Goal: Transaction & Acquisition: Obtain resource

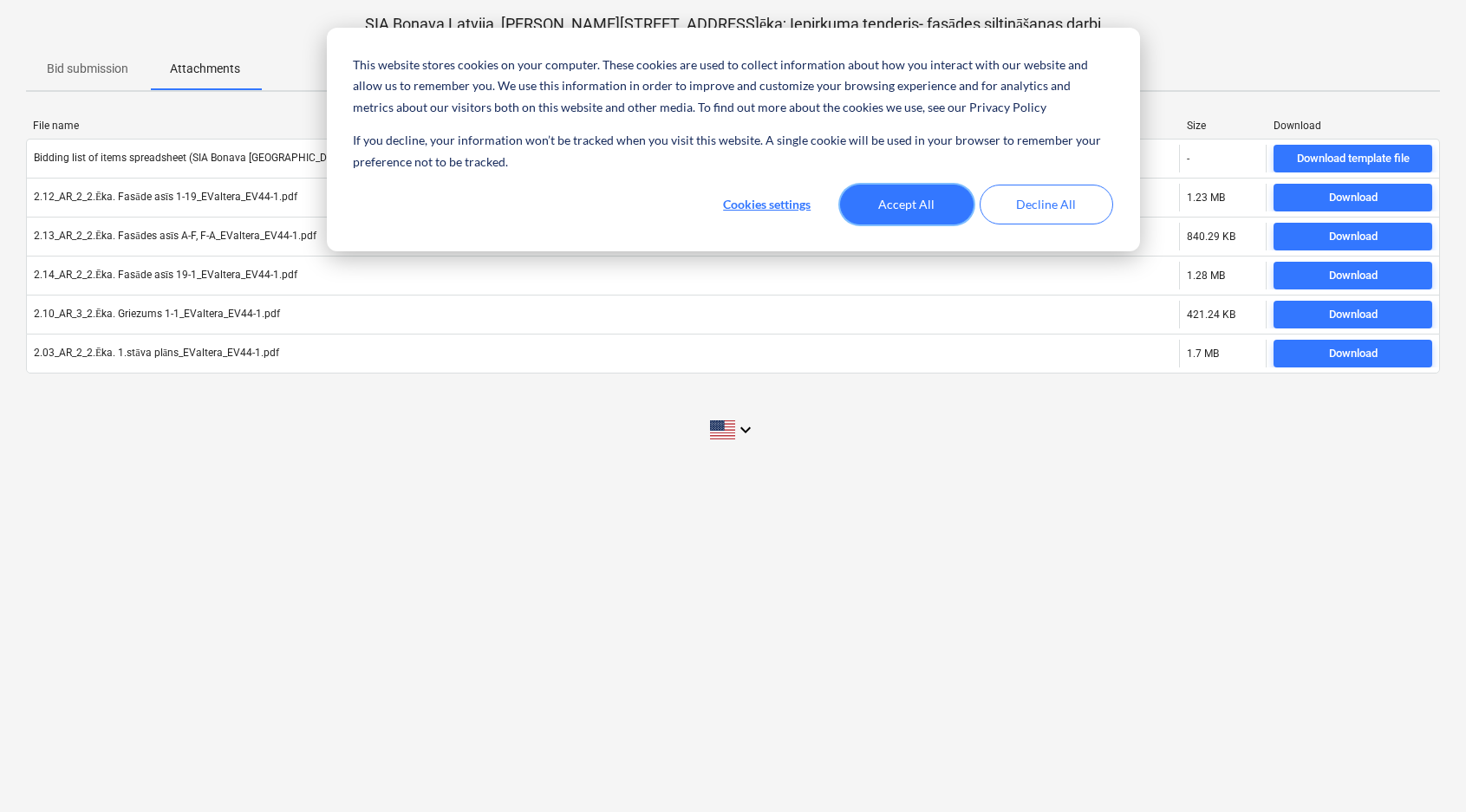
click at [910, 207] on button "Accept All" at bounding box center [907, 204] width 133 height 40
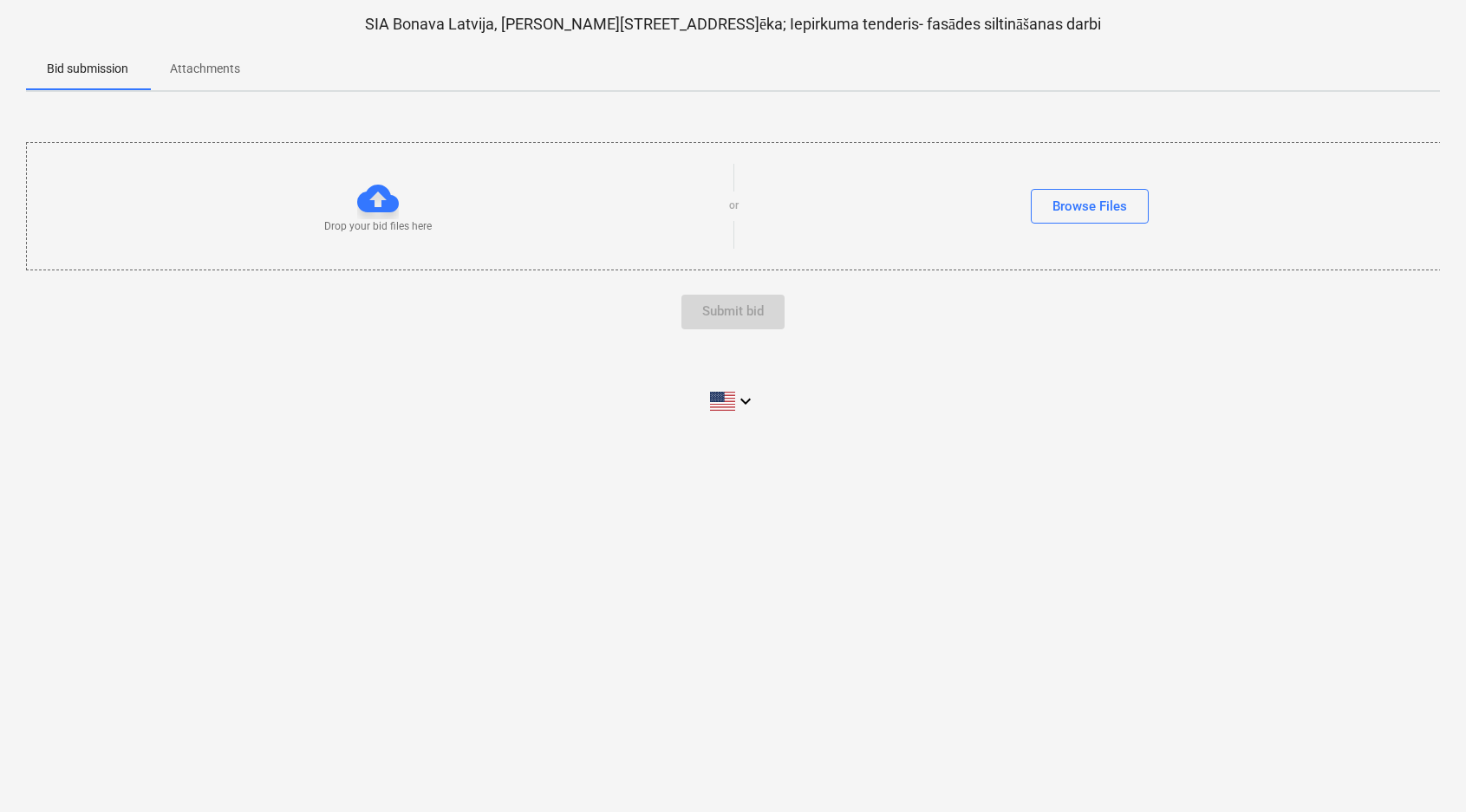
click at [216, 70] on p "Attachments" at bounding box center [205, 68] width 71 height 18
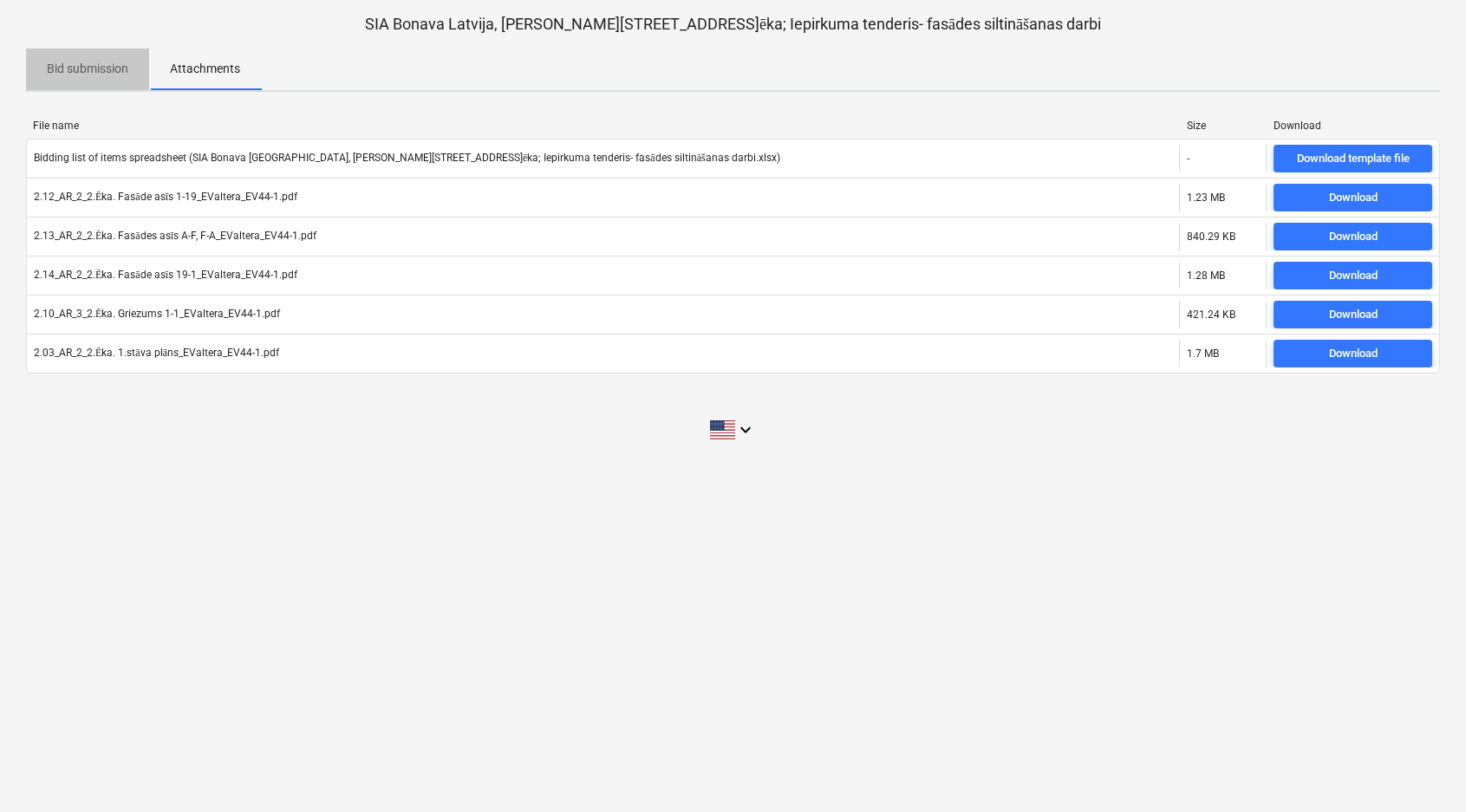
click at [83, 74] on p "Bid submission" at bounding box center [87, 68] width 81 height 18
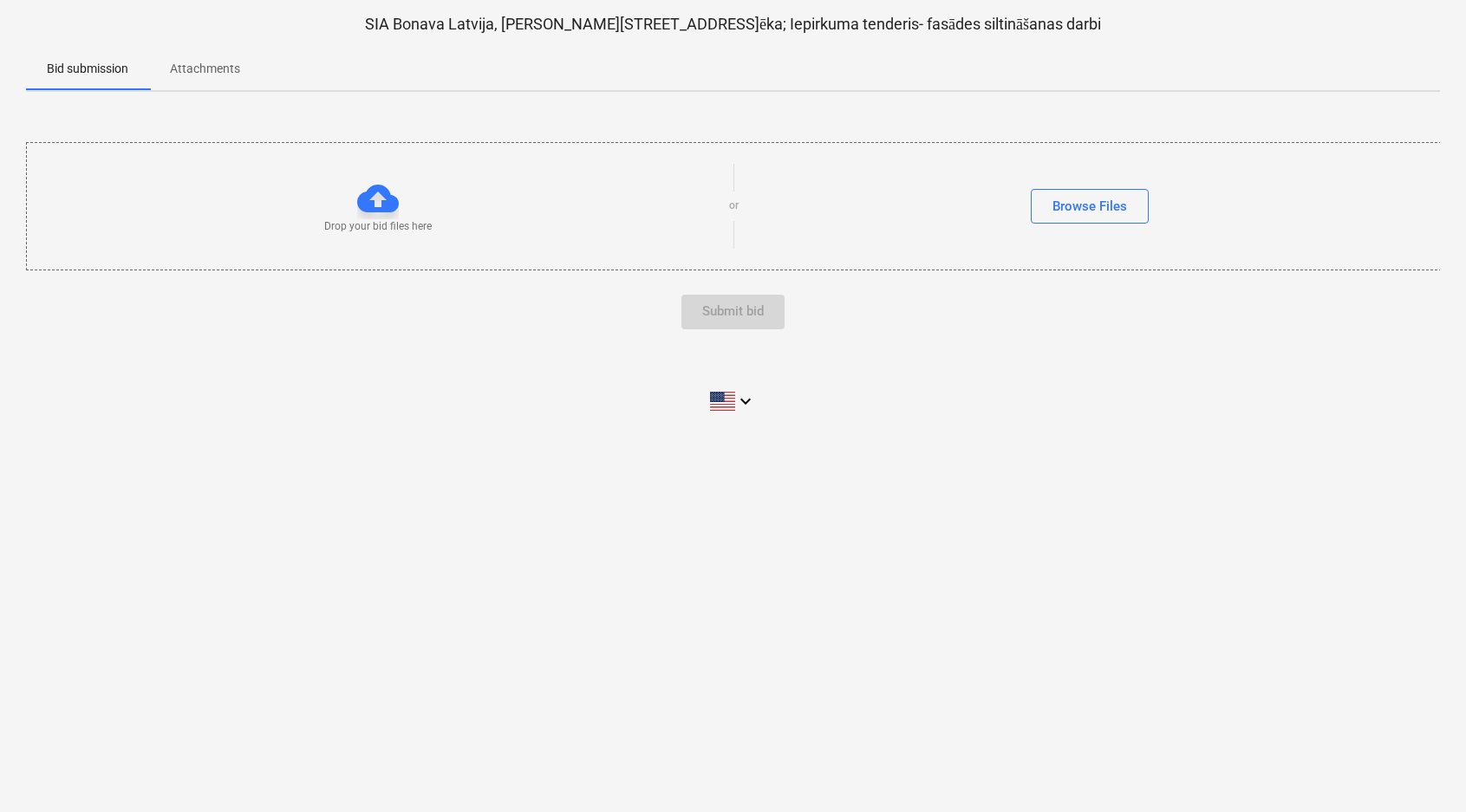
click at [220, 71] on p "Attachments" at bounding box center [205, 68] width 71 height 18
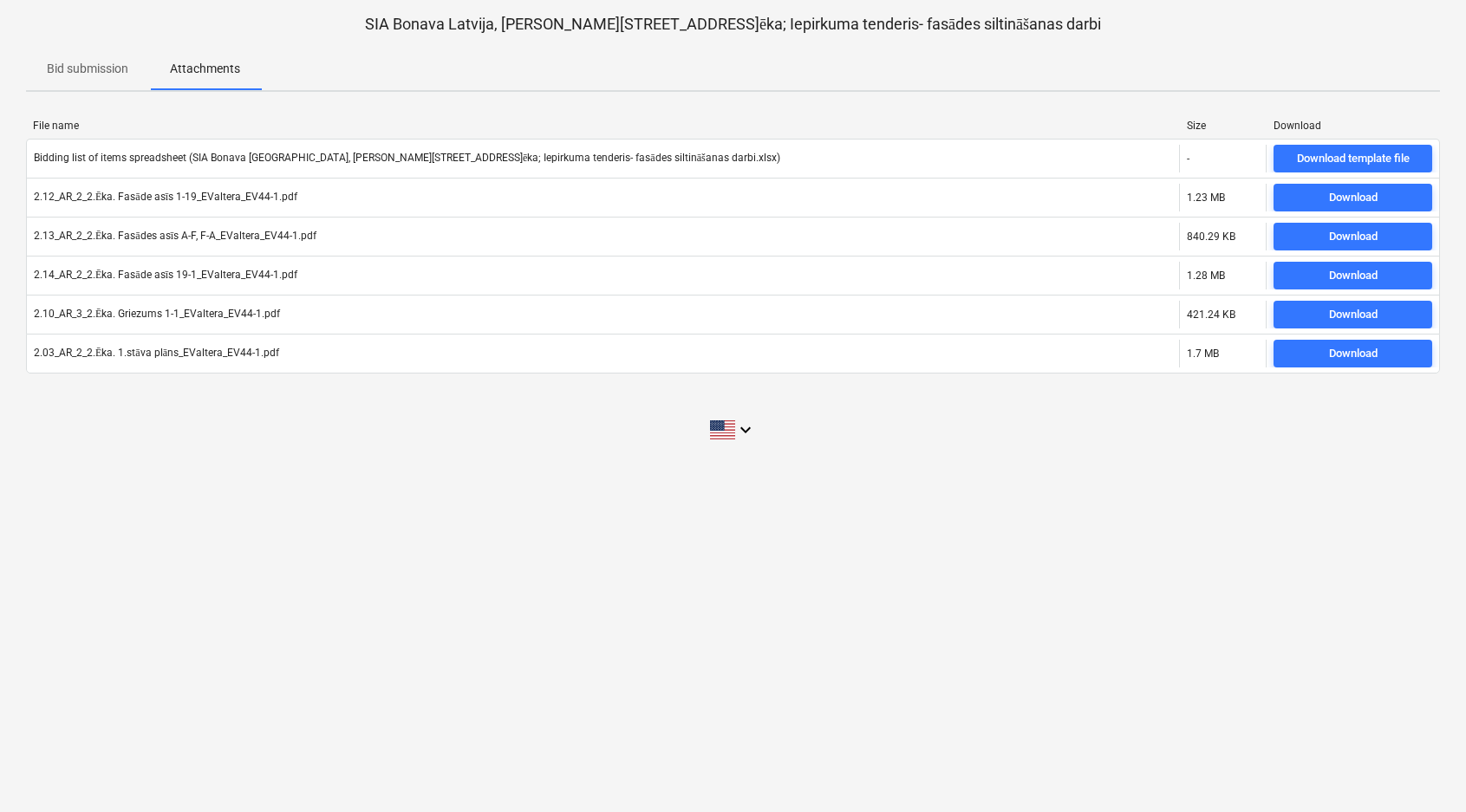
click at [78, 75] on p "Bid submission" at bounding box center [87, 68] width 81 height 18
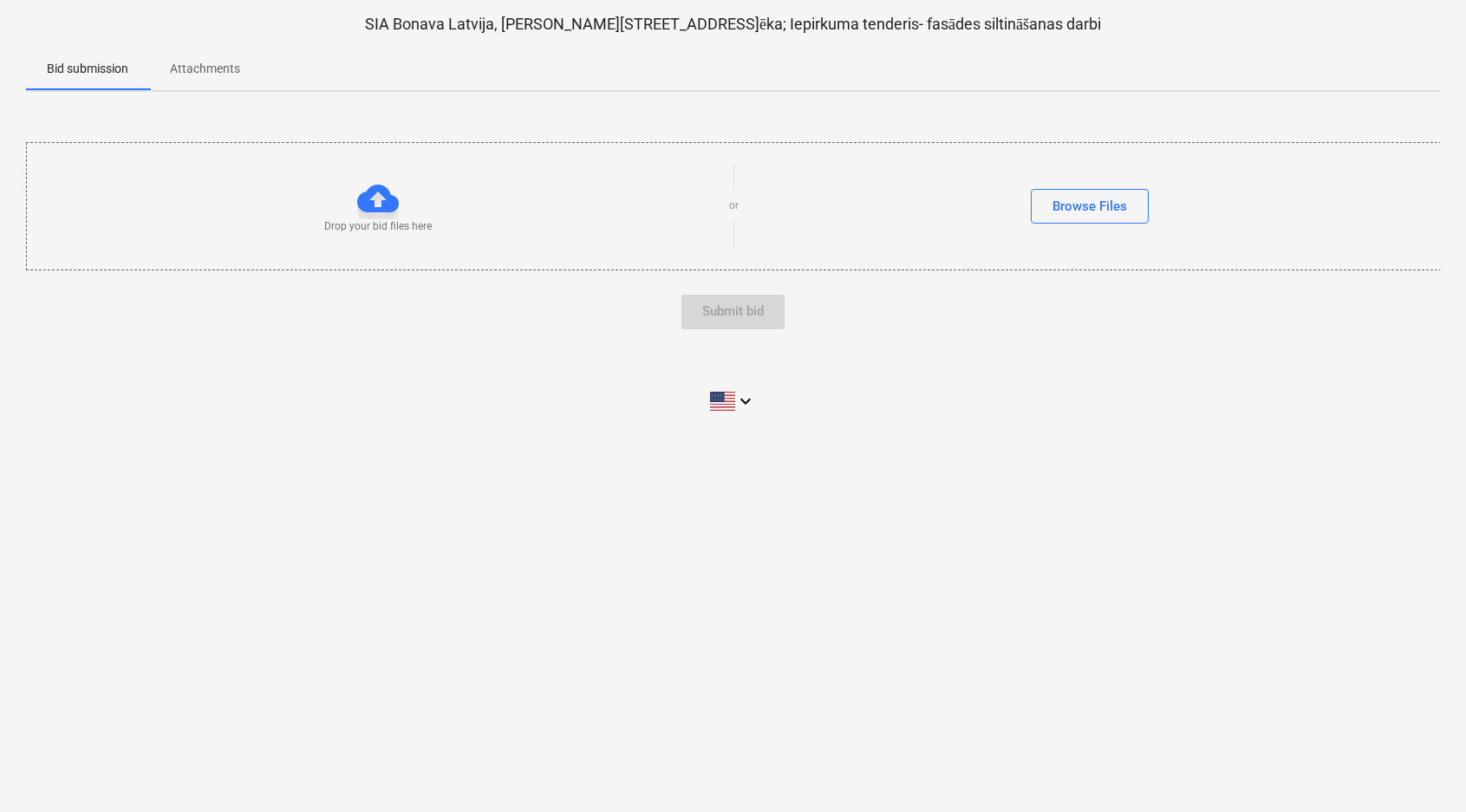
click at [222, 62] on p "Attachments" at bounding box center [205, 68] width 71 height 18
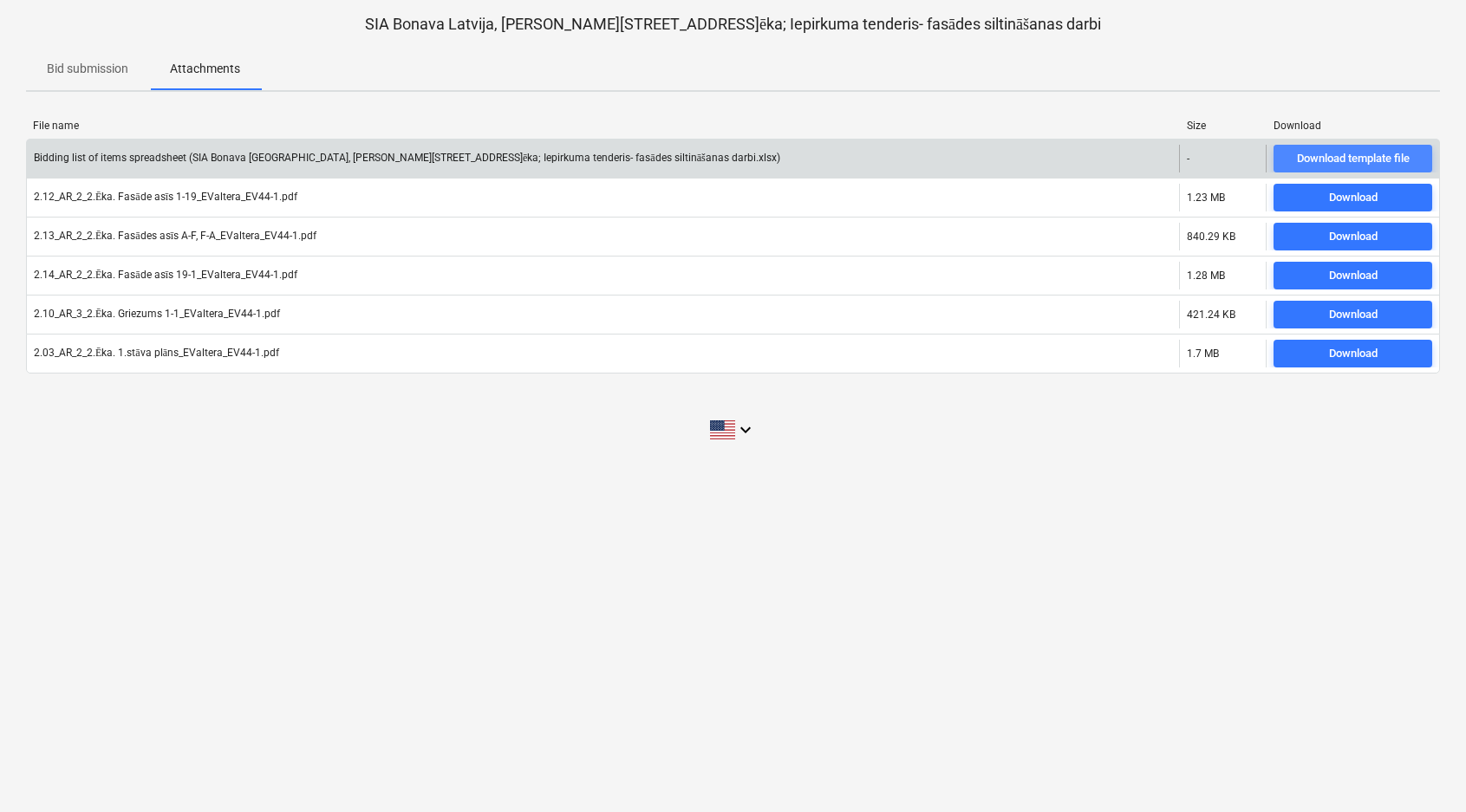
click at [1357, 154] on div "Download template file" at bounding box center [1354, 159] width 113 height 20
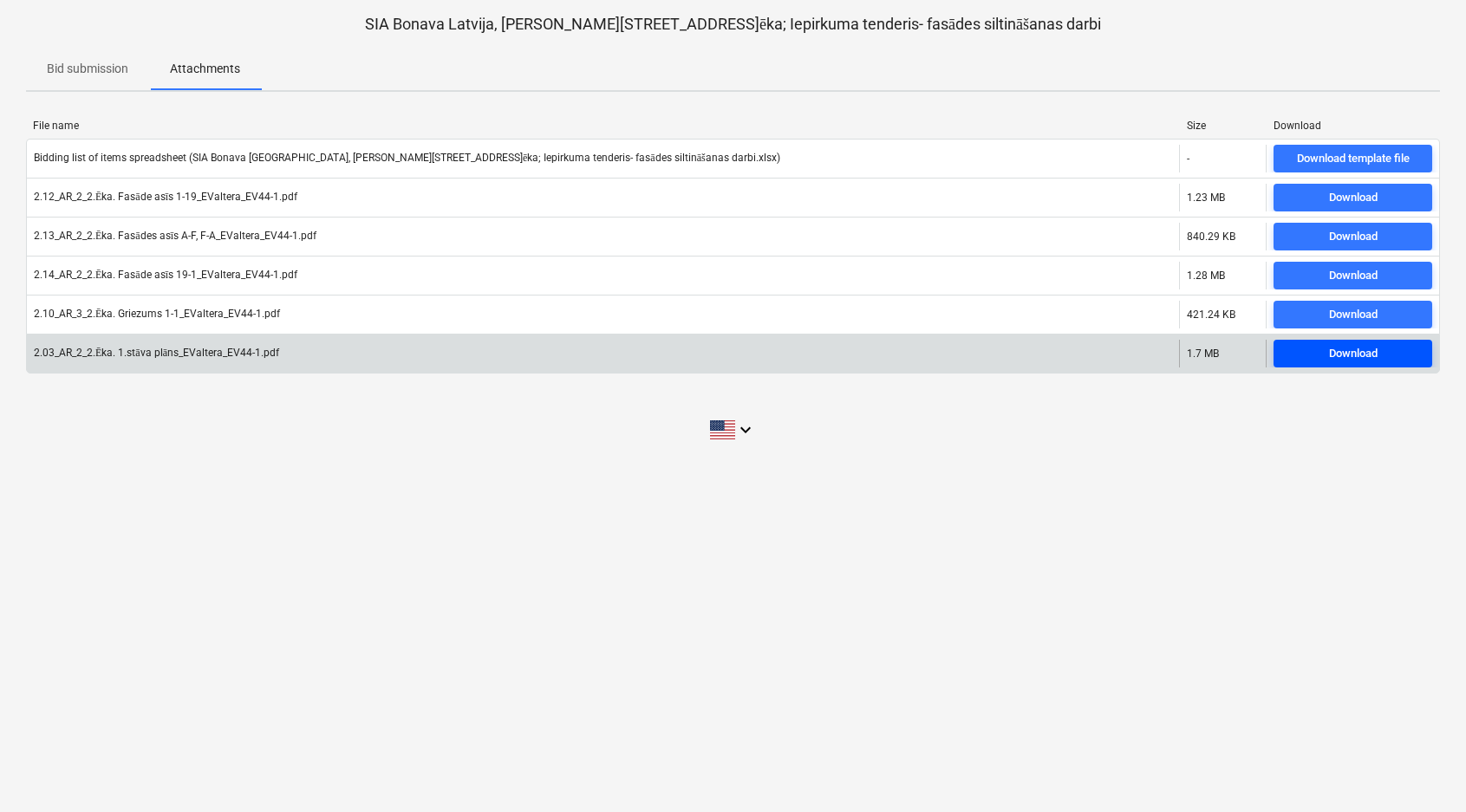
click at [1351, 355] on div "Download" at bounding box center [1353, 354] width 49 height 20
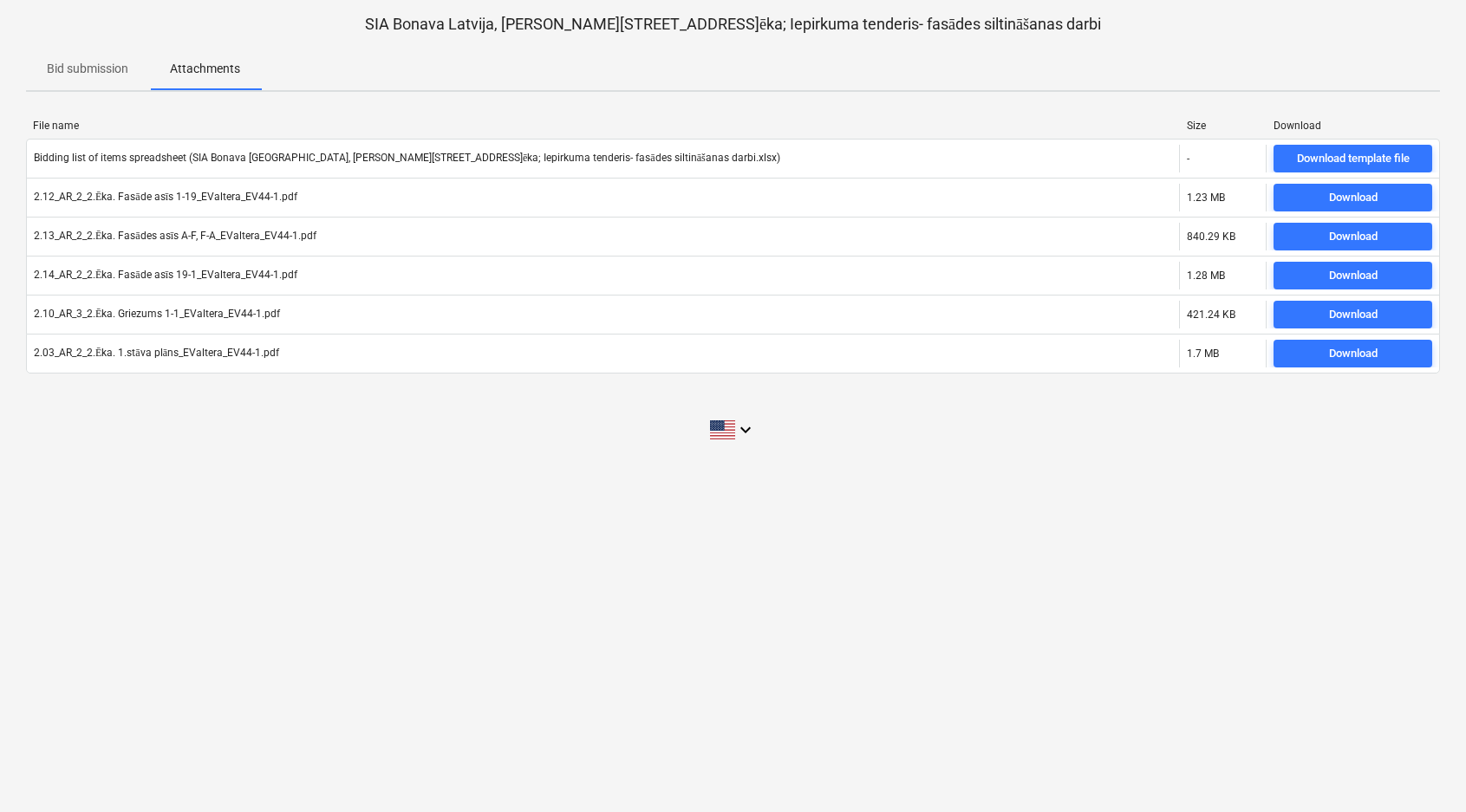
click at [99, 60] on p "Bid submission" at bounding box center [87, 68] width 81 height 18
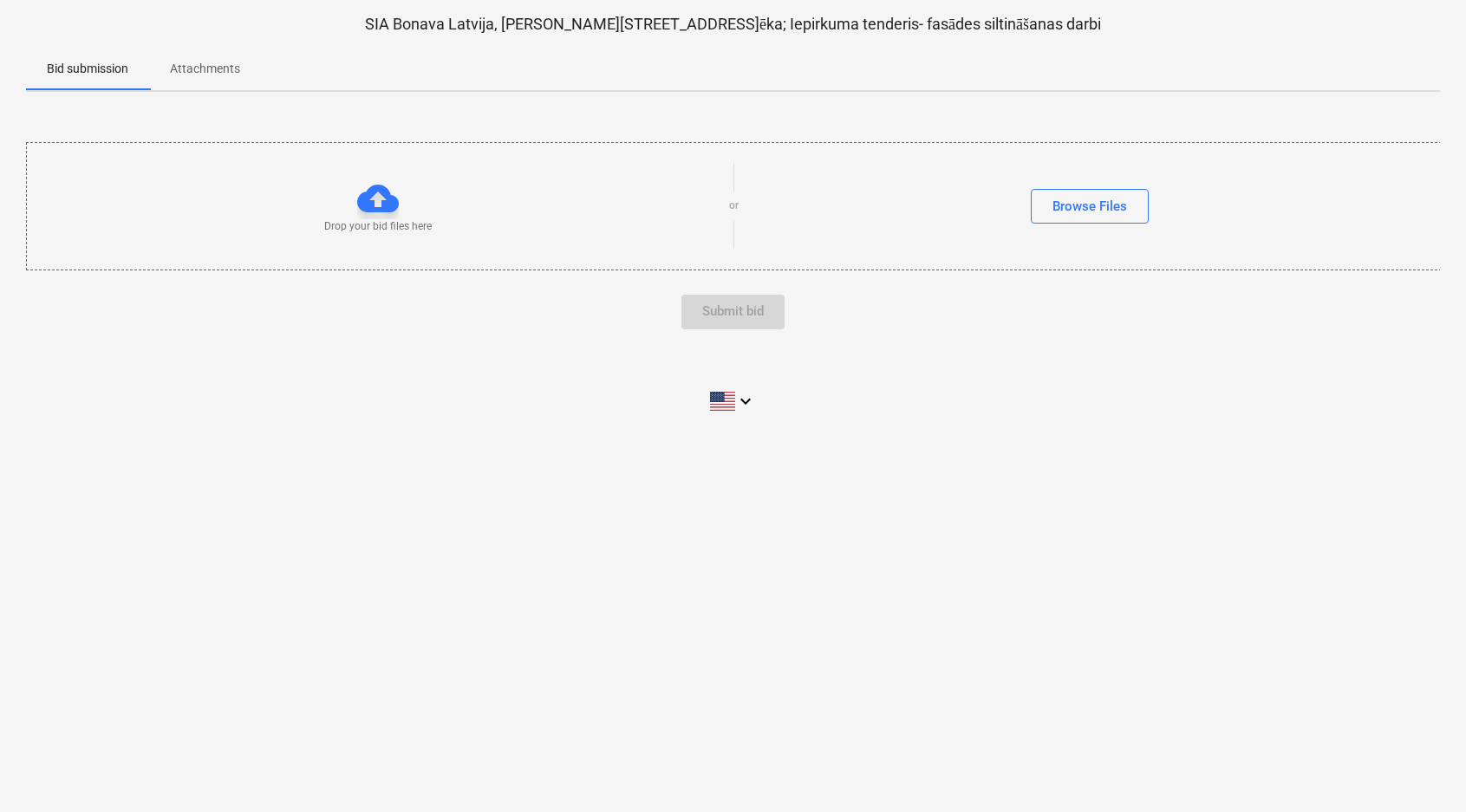
click at [199, 68] on p "Attachments" at bounding box center [205, 68] width 71 height 18
